Goal: Task Accomplishment & Management: Complete application form

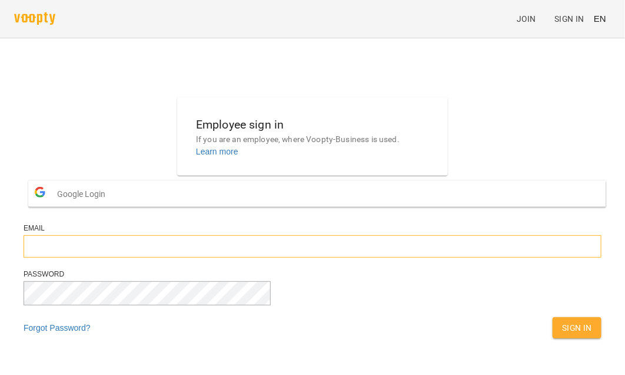
type input "**********"
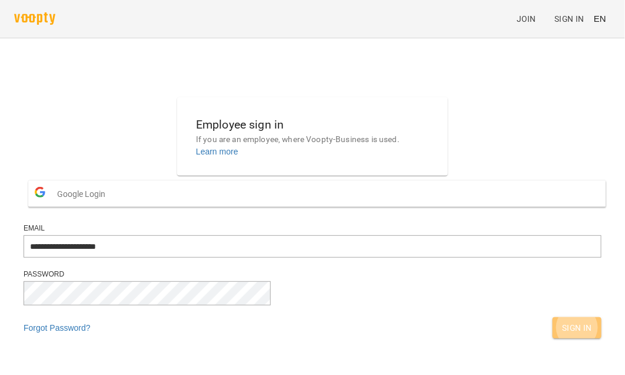
click at [562, 335] on span "Sign In" at bounding box center [577, 327] width 30 height 14
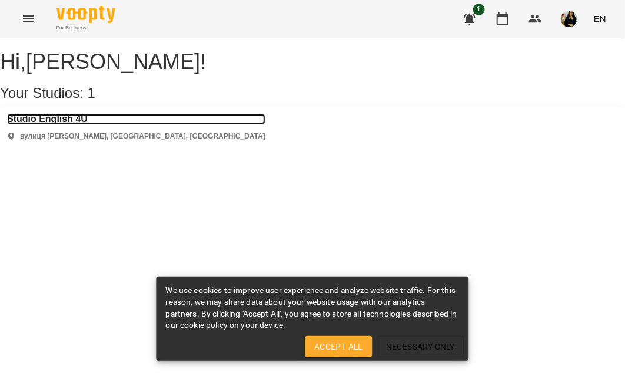
click at [77, 124] on h3 "Studio English 4U" at bounding box center [136, 119] width 259 height 11
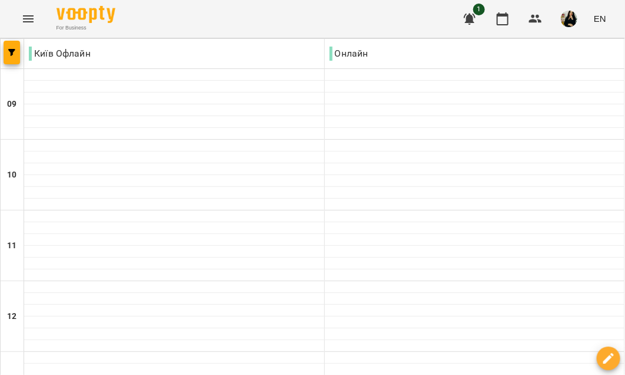
scroll to position [530, 0]
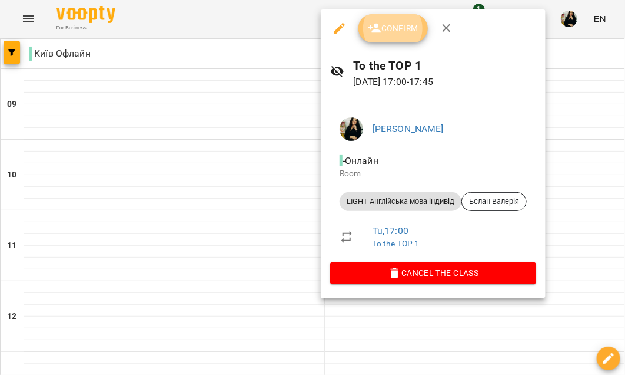
click at [408, 32] on span "Confirm" at bounding box center [393, 28] width 51 height 14
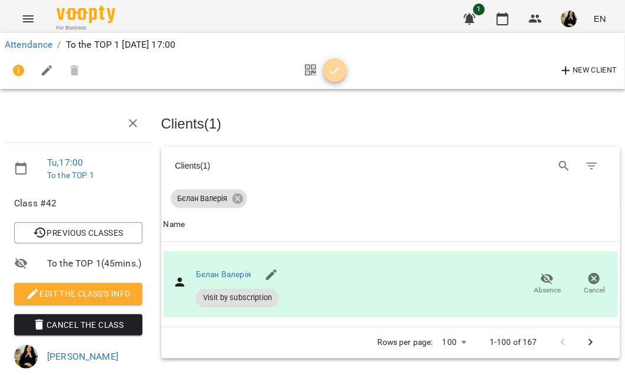
click at [342, 68] on span "button" at bounding box center [335, 71] width 24 height 14
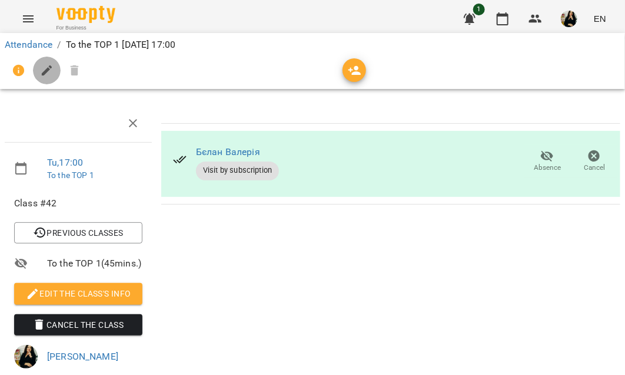
click at [48, 69] on icon "button" at bounding box center [47, 70] width 11 height 11
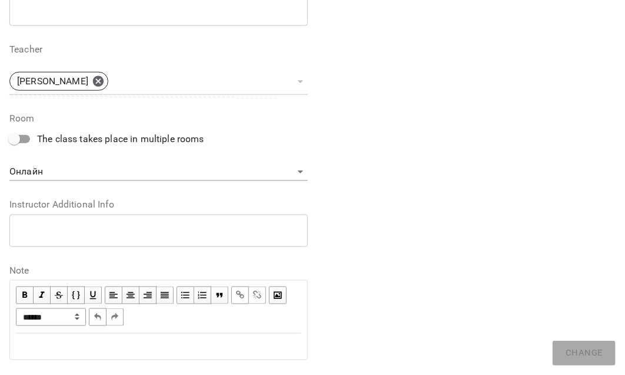
scroll to position [380, 0]
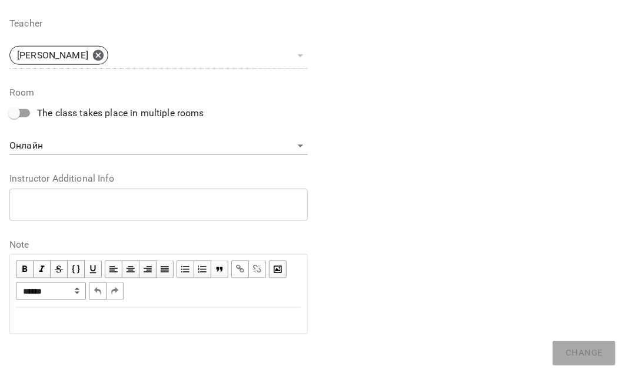
click at [118, 323] on div "Edit text" at bounding box center [159, 320] width 286 height 14
click at [90, 26] on label "Teacher" at bounding box center [158, 23] width 299 height 9
click at [48, 314] on div "Edit text" at bounding box center [159, 320] width 286 height 14
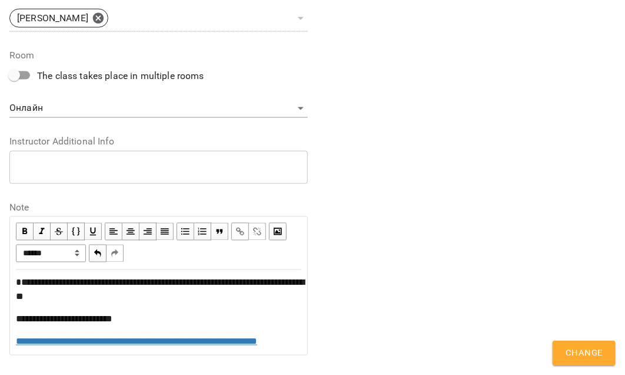
scroll to position [502, 0]
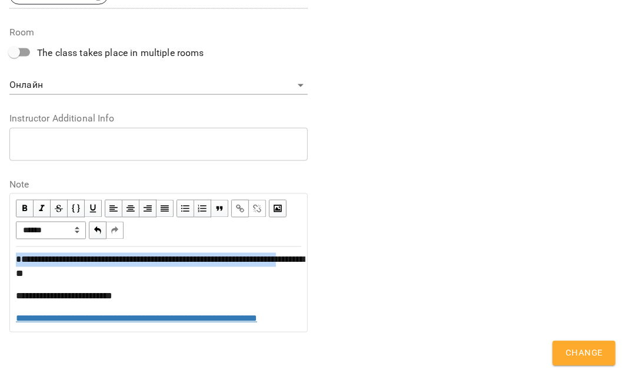
drag, startPoint x: 49, startPoint y: 259, endPoint x: 11, endPoint y: 244, distance: 41.0
click at [11, 247] on div "**********" at bounding box center [159, 289] width 296 height 84
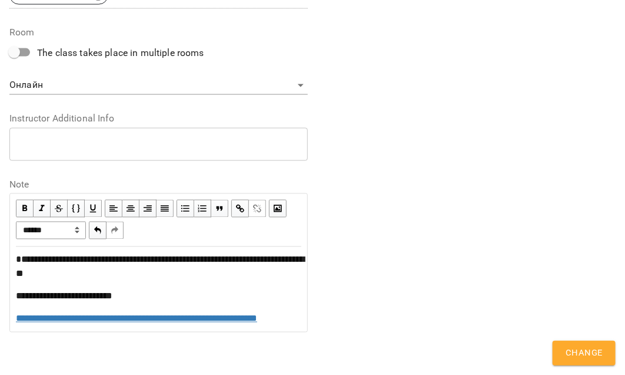
scroll to position [488, 0]
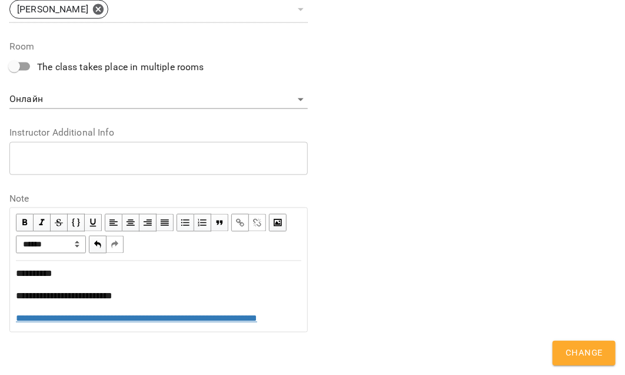
click at [584, 355] on span "Change" at bounding box center [584, 352] width 37 height 15
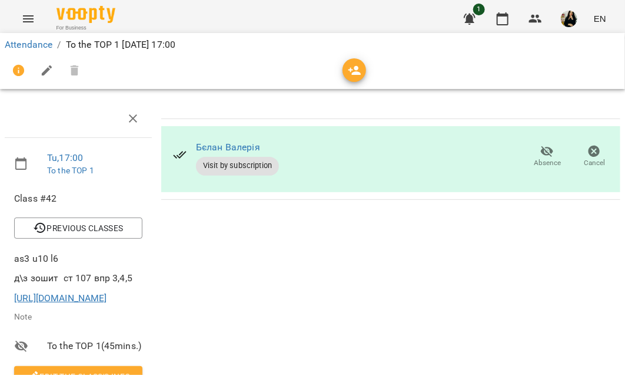
scroll to position [177, 0]
